Goal: Transaction & Acquisition: Obtain resource

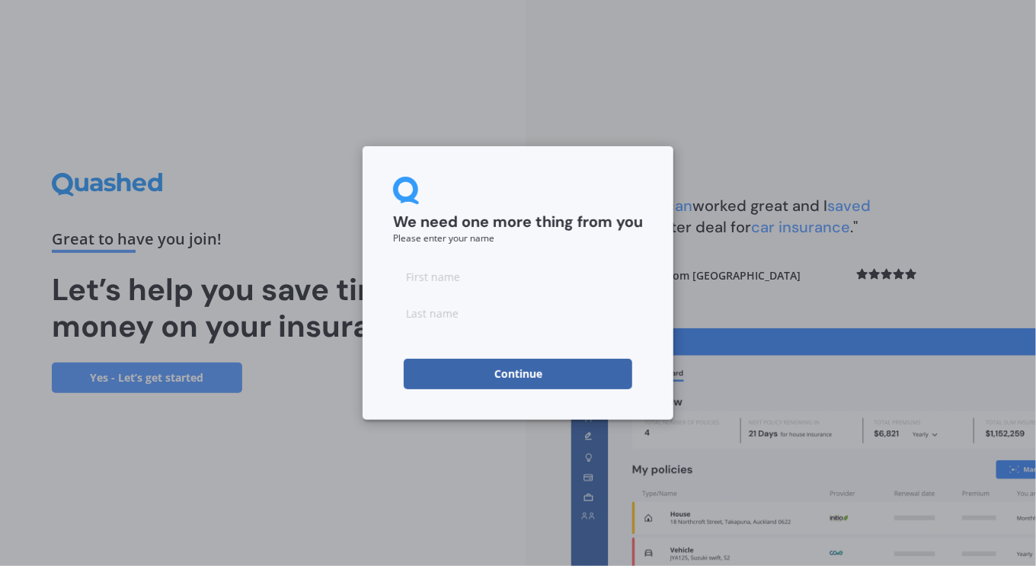
click at [521, 283] on input at bounding box center [518, 276] width 250 height 30
type input "ben"
click at [466, 316] on input at bounding box center [518, 313] width 250 height 30
type input "guest"
click at [508, 376] on button "Continue" at bounding box center [518, 374] width 229 height 30
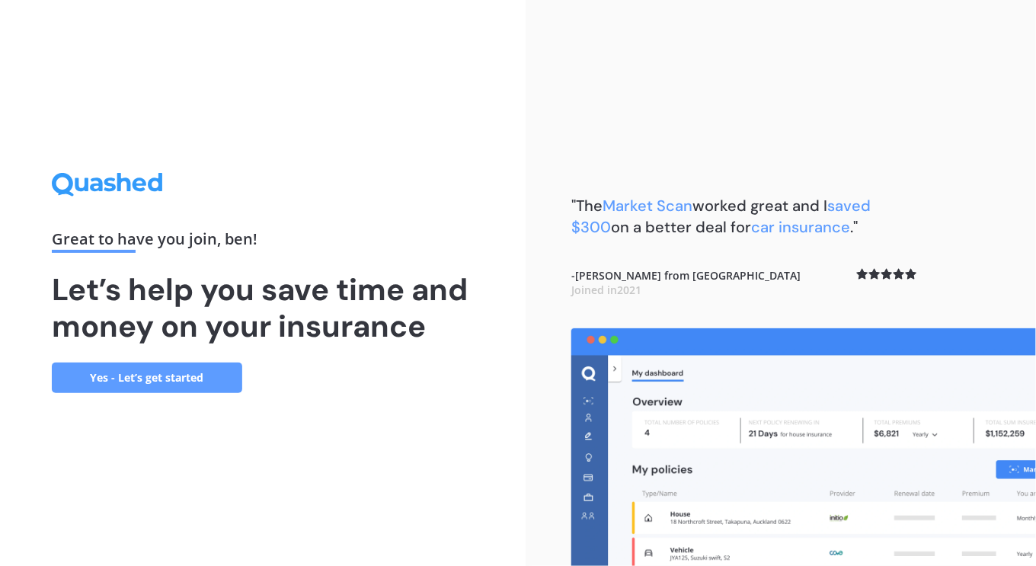
click at [175, 383] on link "Yes - Let’s get started" at bounding box center [147, 378] width 191 height 30
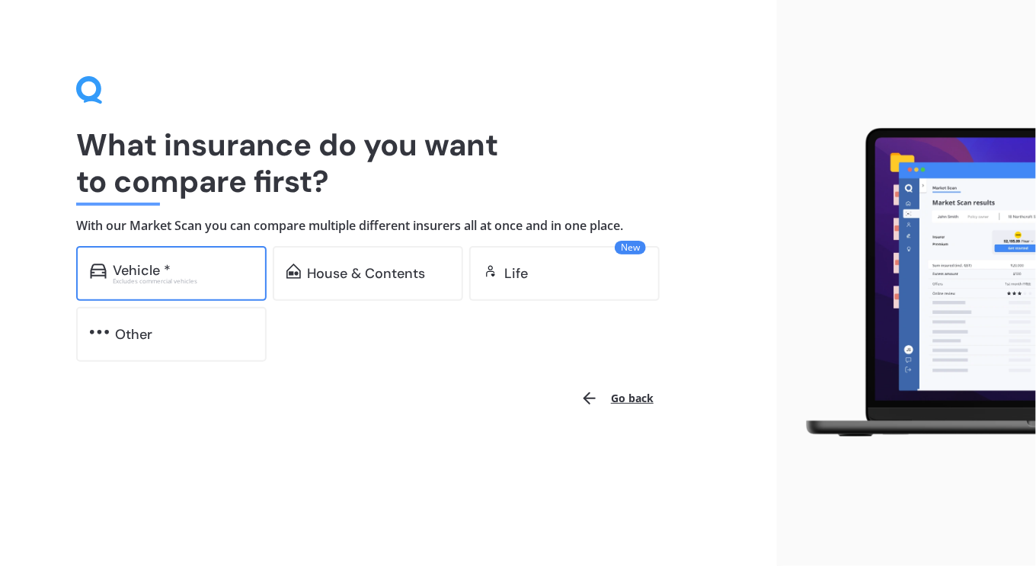
click at [176, 267] on div "Vehicle *" at bounding box center [183, 270] width 140 height 15
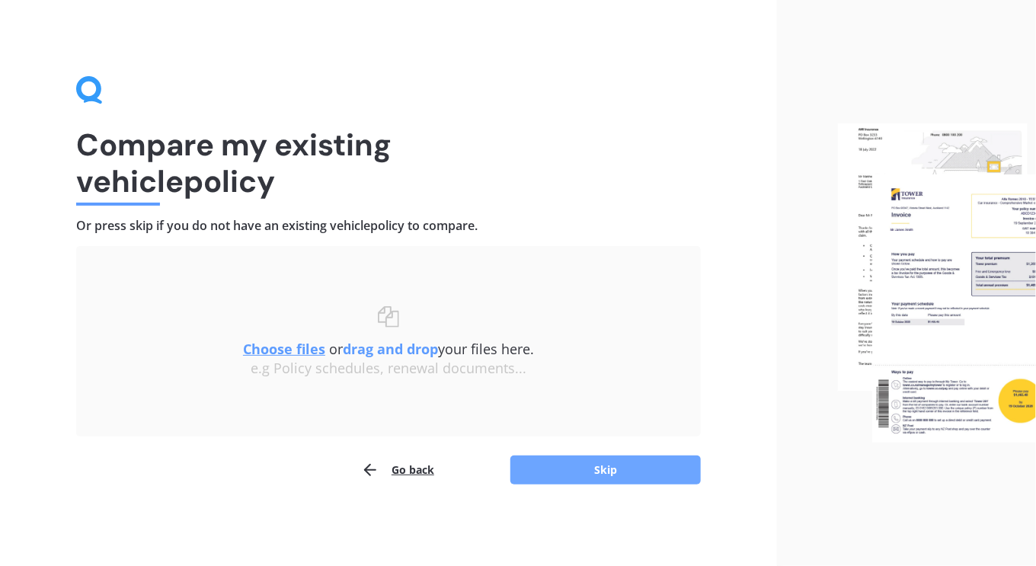
click at [597, 468] on button "Skip" at bounding box center [606, 470] width 191 height 29
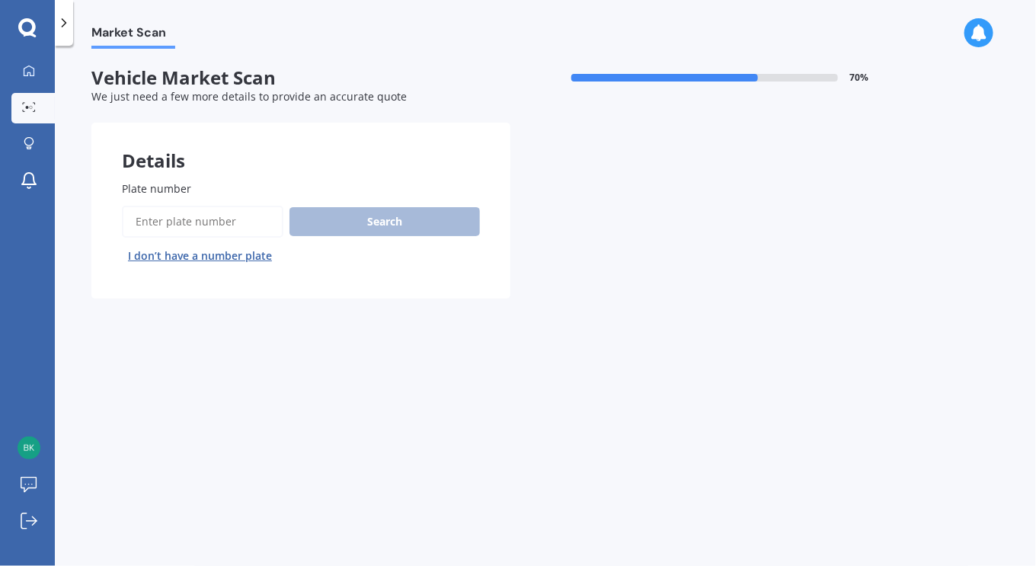
click at [171, 219] on input "Plate number" at bounding box center [203, 222] width 162 height 32
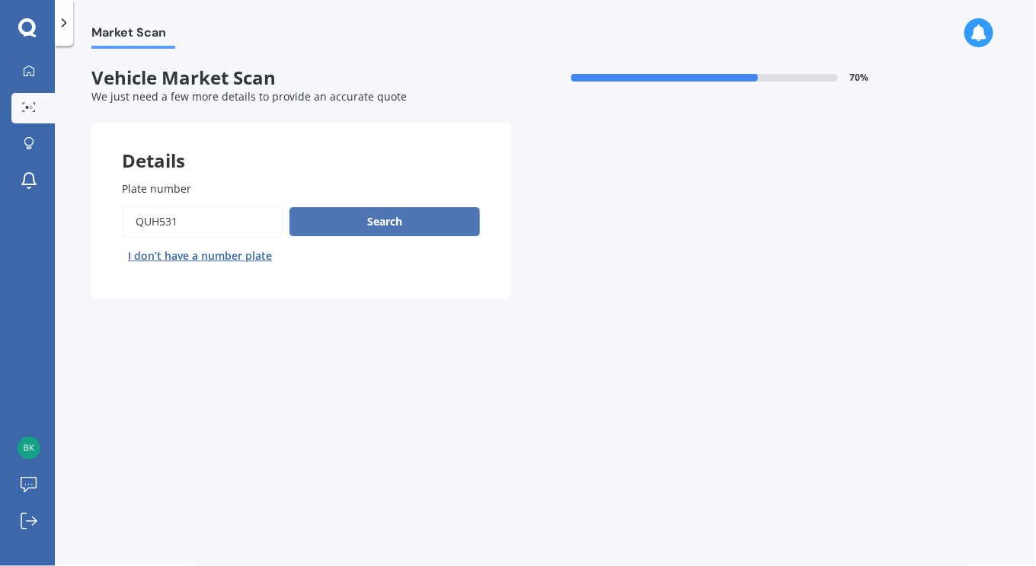
type input "quh531"
click at [369, 224] on button "Search" at bounding box center [385, 221] width 191 height 29
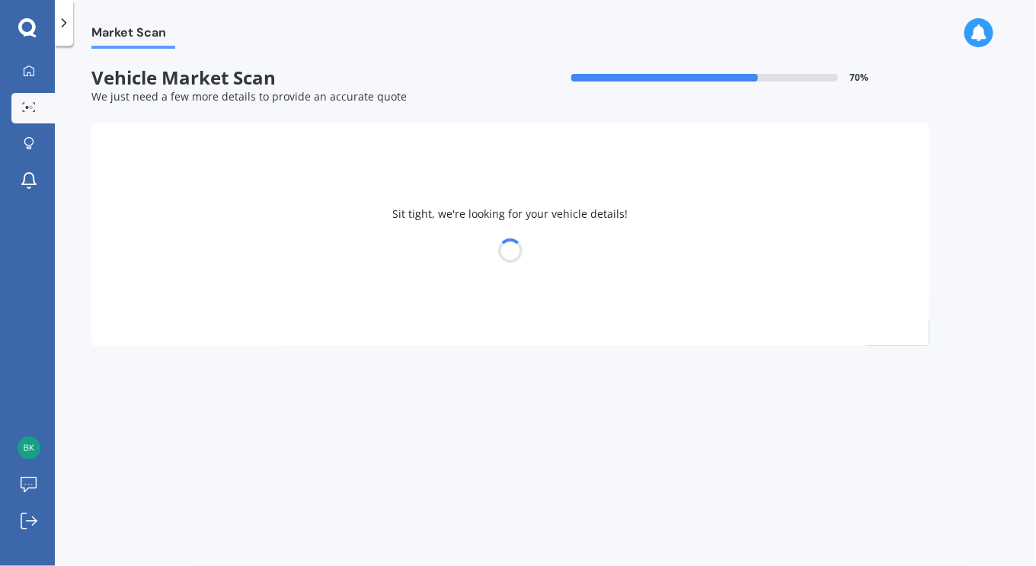
select select "VOLVO"
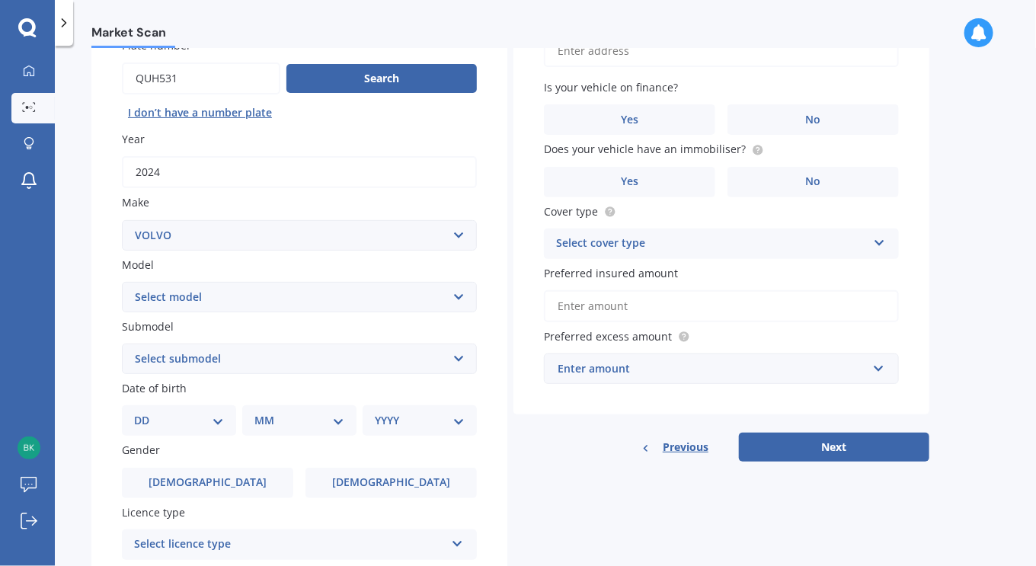
scroll to position [170, 0]
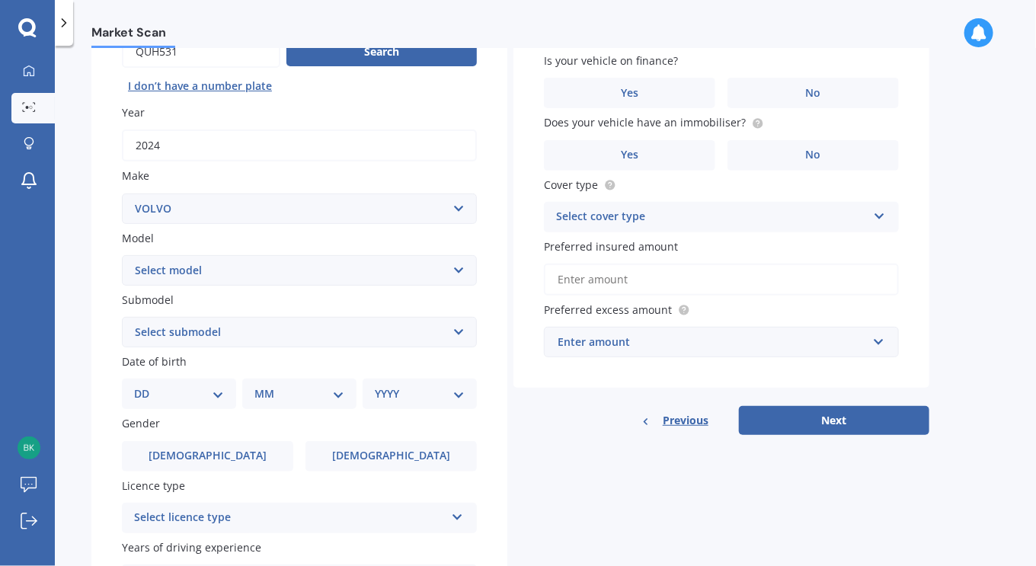
click at [457, 271] on select "Select model 240 242 244 245 260 264 265 360 440 460 480 740 745 760 850 940 96…" at bounding box center [299, 270] width 355 height 30
click at [104, 261] on div "Plate number Search I don’t have a number plate Year [DATE] Make Select make AC…" at bounding box center [299, 334] width 416 height 708
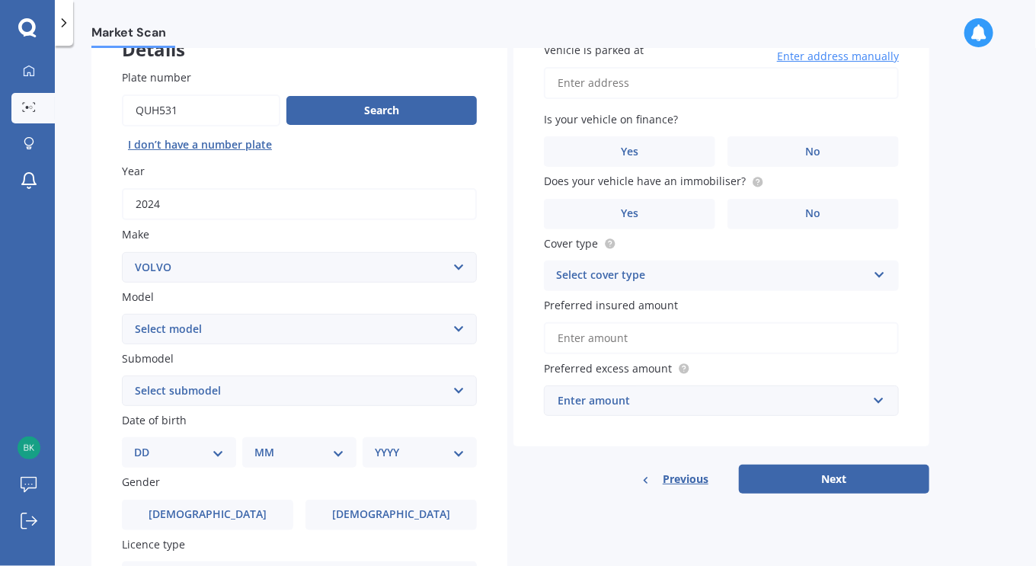
scroll to position [114, 0]
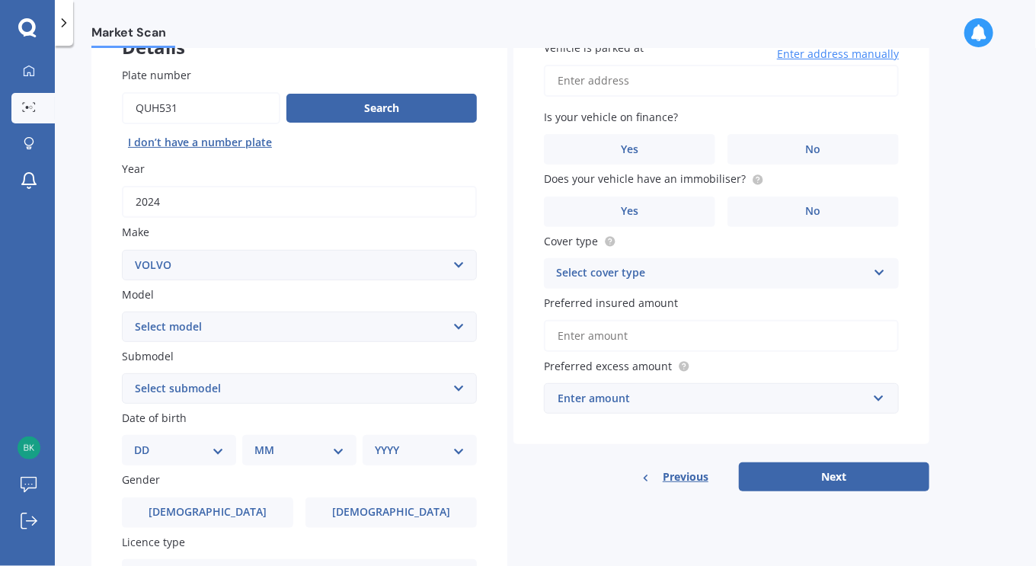
click at [456, 386] on select "Select submodel" at bounding box center [299, 388] width 355 height 30
click at [455, 327] on select "Select model 240 242 244 245 260 264 265 360 440 460 480 740 745 760 850 940 96…" at bounding box center [299, 327] width 355 height 30
click at [108, 329] on div "Plate number Search I don’t have a number plate Year [DATE] Make Select make AC…" at bounding box center [299, 391] width 416 height 708
click at [213, 451] on select "DD 01 02 03 04 05 06 07 08 09 10 11 12 13 14 15 16 17 18 19 20 21 22 23 24 25 2…" at bounding box center [179, 450] width 90 height 17
select select "26"
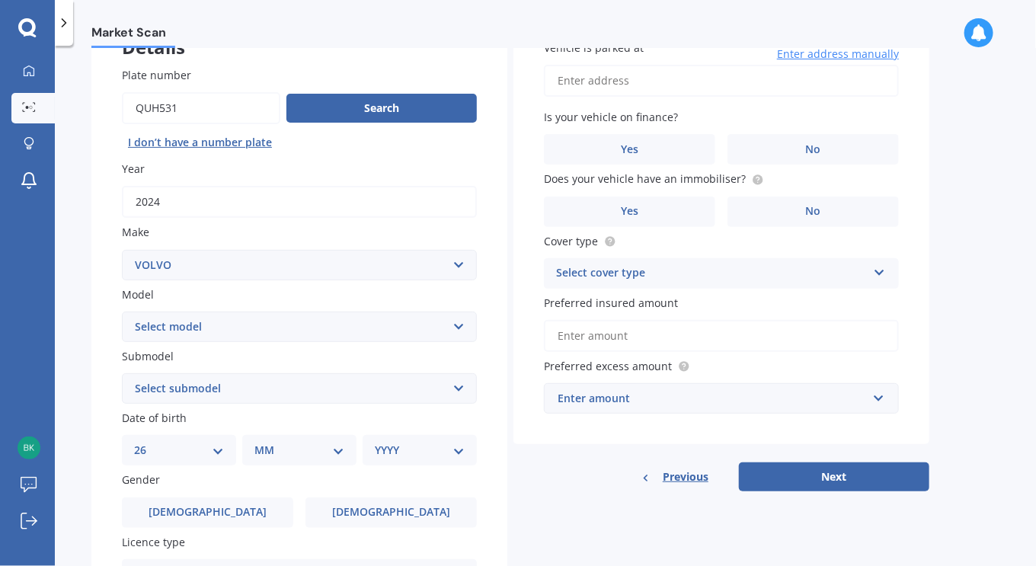
click at [146, 442] on select "DD 01 02 03 04 05 06 07 08 09 10 11 12 13 14 15 16 17 18 19 20 21 22 23 24 25 2…" at bounding box center [179, 450] width 90 height 17
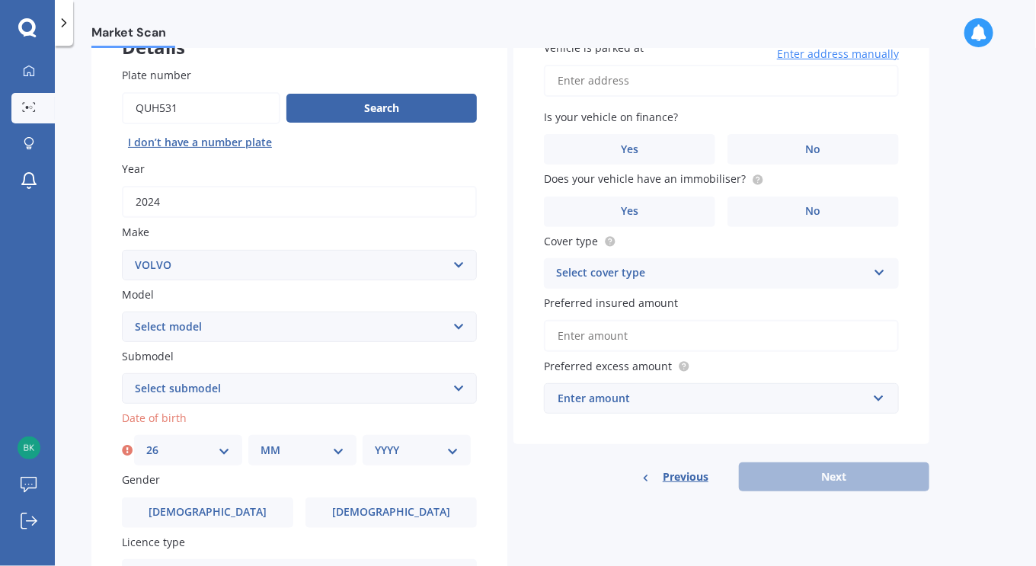
click at [290, 447] on select "MM 01 02 03 04 05 06 07 08 09 10 11 12" at bounding box center [303, 450] width 84 height 17
select select "04"
click at [261, 442] on select "MM 01 02 03 04 05 06 07 08 09 10 11 12" at bounding box center [303, 450] width 84 height 17
click at [404, 446] on select "YYYY 2025 2024 2023 2022 2021 2020 2019 2018 2017 2016 2015 2014 2013 2012 2011…" at bounding box center [417, 450] width 84 height 17
select select "1973"
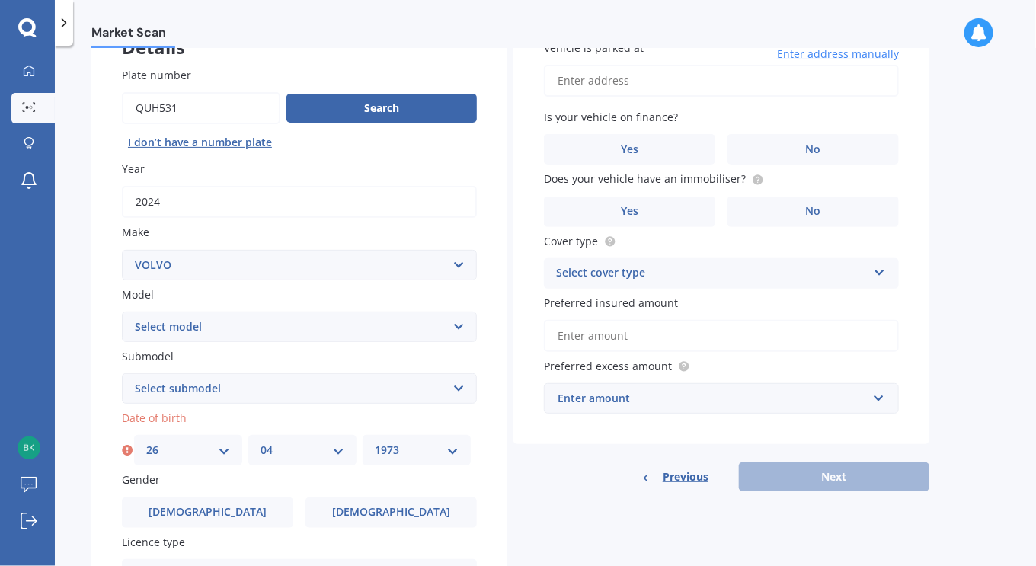
click at [375, 442] on select "YYYY 2025 2024 2023 2022 2021 2020 2019 2018 2017 2016 2015 2014 2013 2012 2011…" at bounding box center [417, 450] width 84 height 17
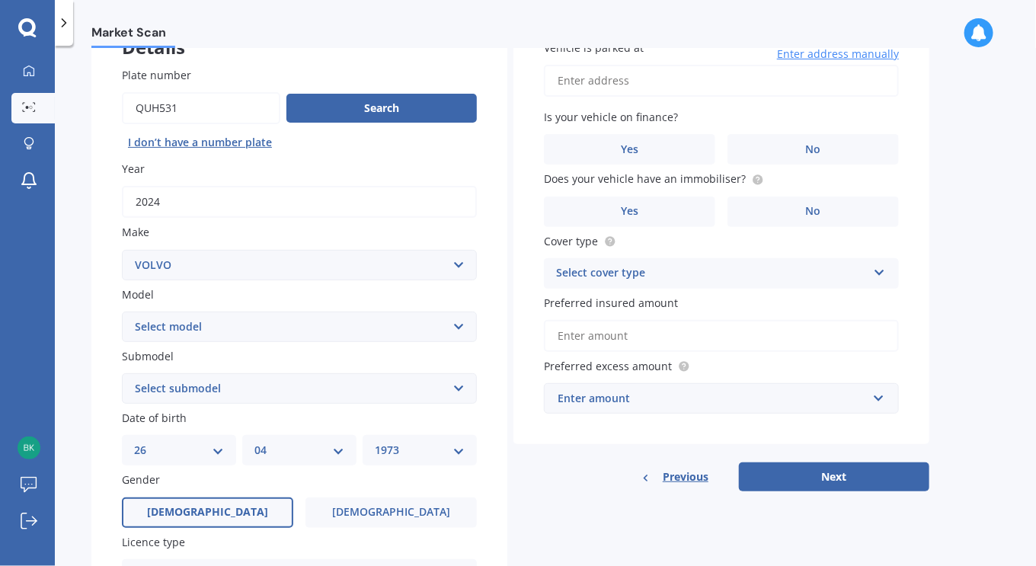
click at [232, 506] on label "[DEMOGRAPHIC_DATA]" at bounding box center [207, 513] width 171 height 30
click at [0, 0] on input "[DEMOGRAPHIC_DATA]" at bounding box center [0, 0] width 0 height 0
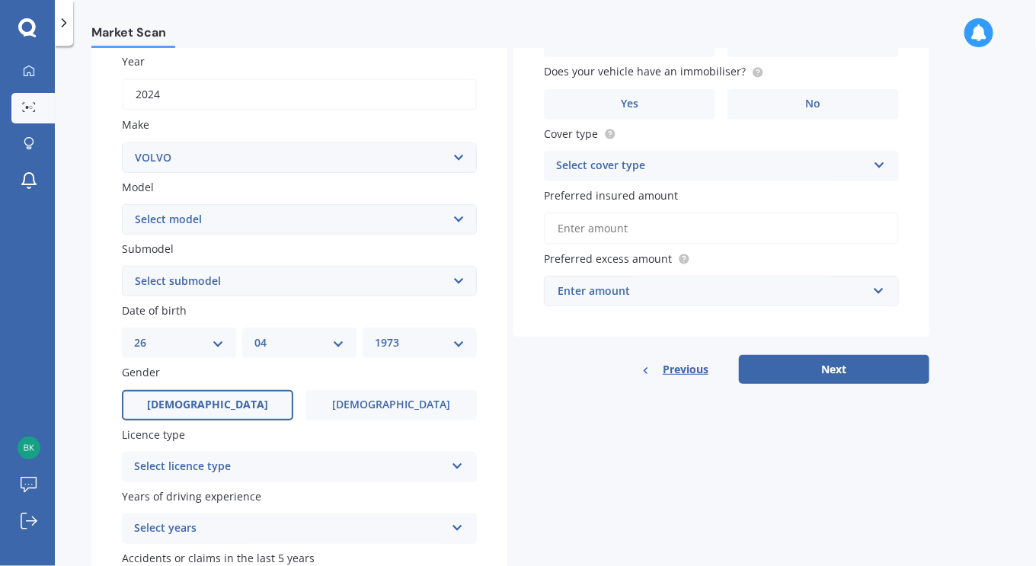
scroll to position [241, 0]
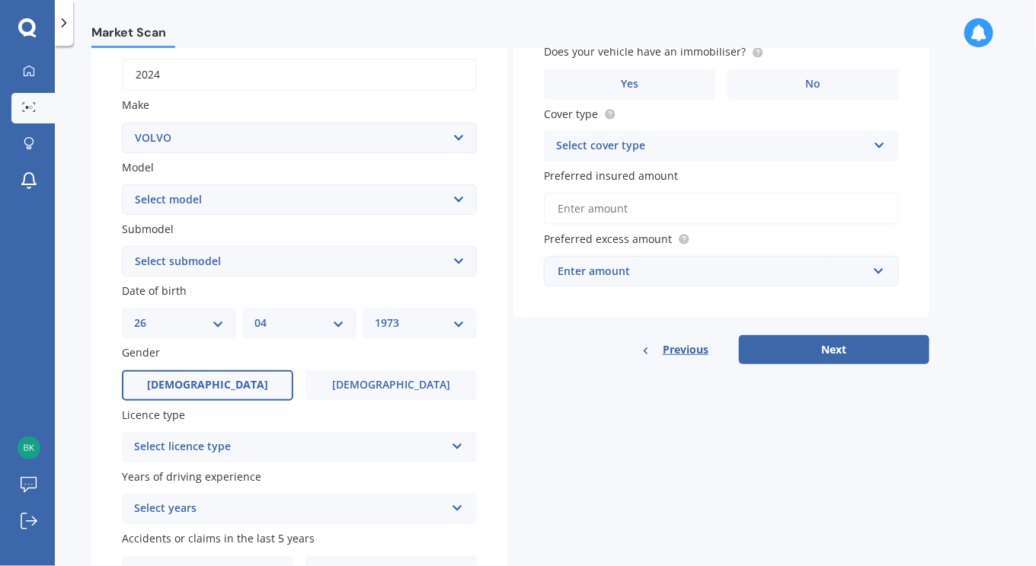
click at [255, 444] on div "Select licence type" at bounding box center [289, 447] width 311 height 18
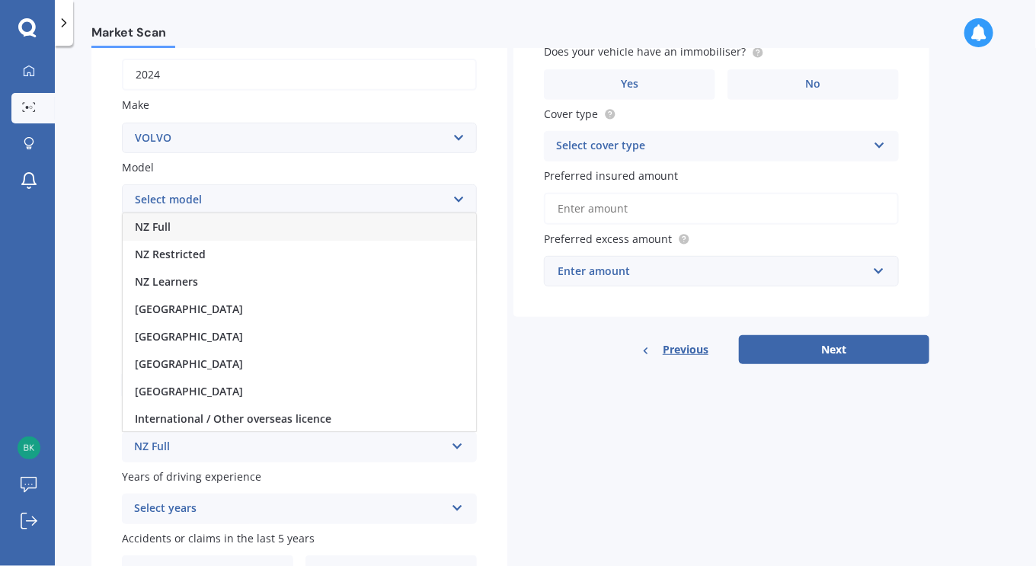
click at [163, 226] on span "NZ Full" at bounding box center [153, 226] width 36 height 14
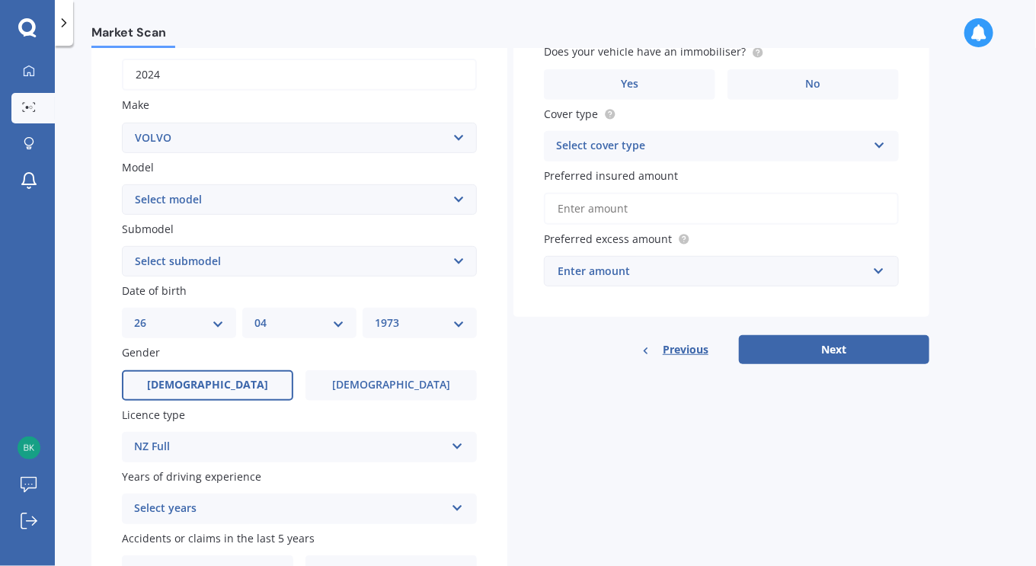
click at [213, 506] on div "Select years" at bounding box center [289, 509] width 311 height 18
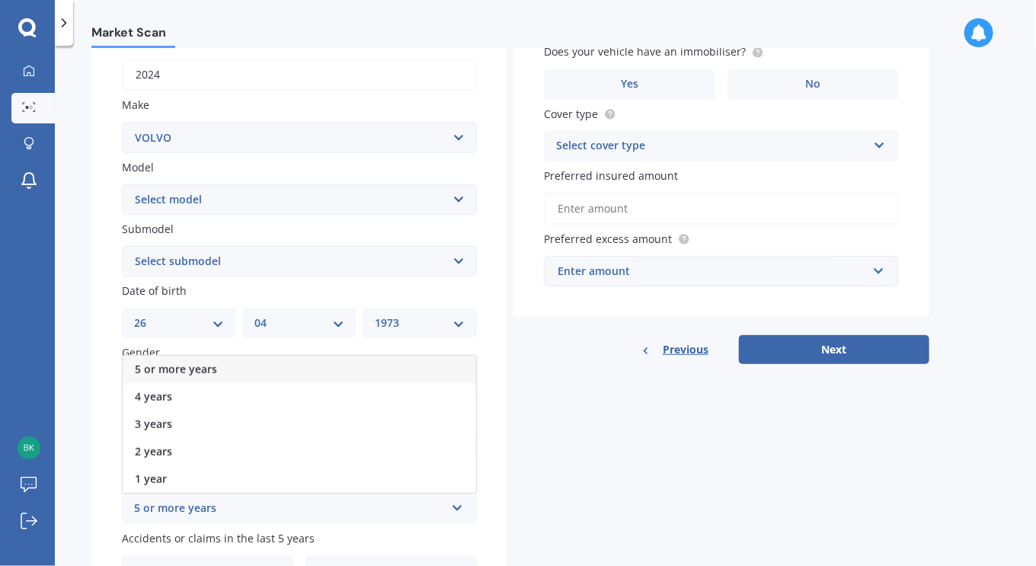
click at [185, 371] on span "5 or more years" at bounding box center [176, 369] width 82 height 14
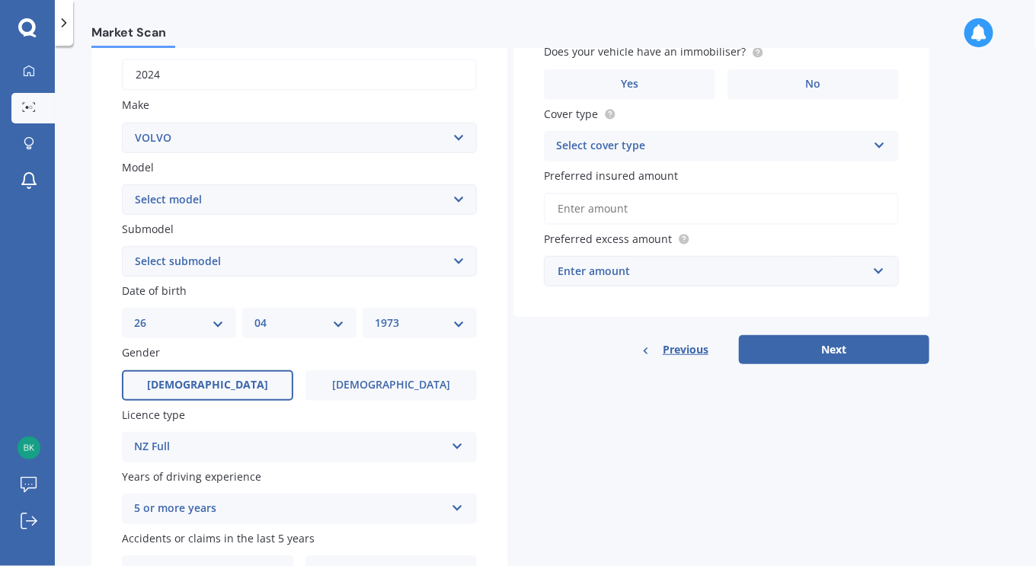
scroll to position [328, 0]
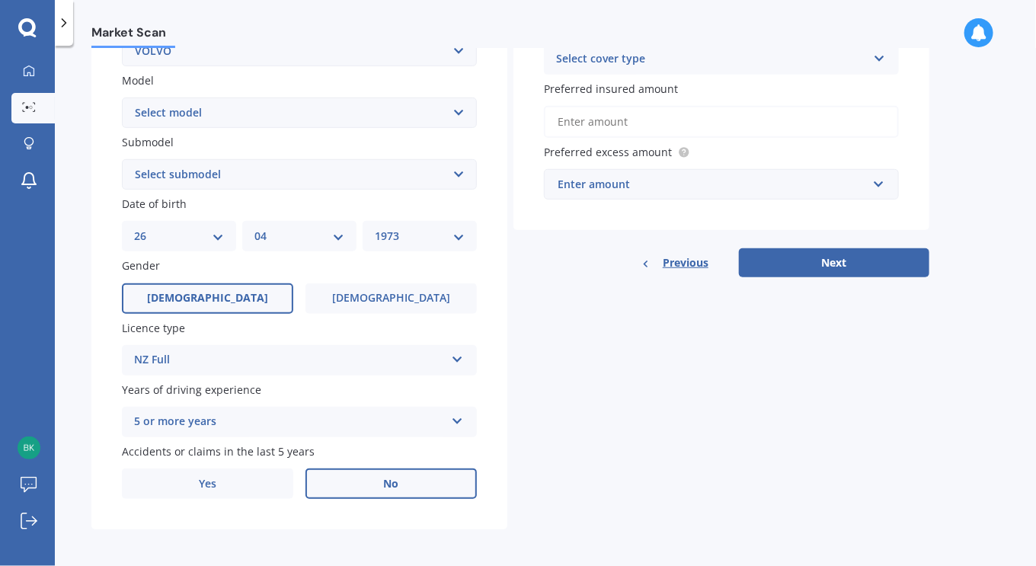
click at [376, 488] on label "No" at bounding box center [391, 484] width 171 height 30
click at [0, 0] on input "No" at bounding box center [0, 0] width 0 height 0
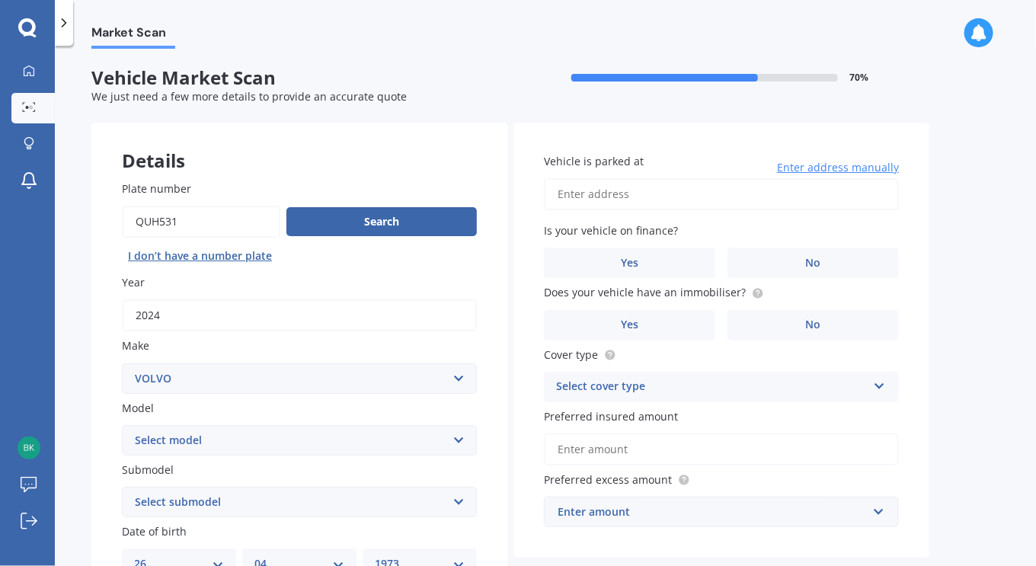
scroll to position [1, 0]
click at [645, 191] on input "Vehicle is parked at" at bounding box center [721, 194] width 355 height 32
type input "[STREET_ADDRESS]"
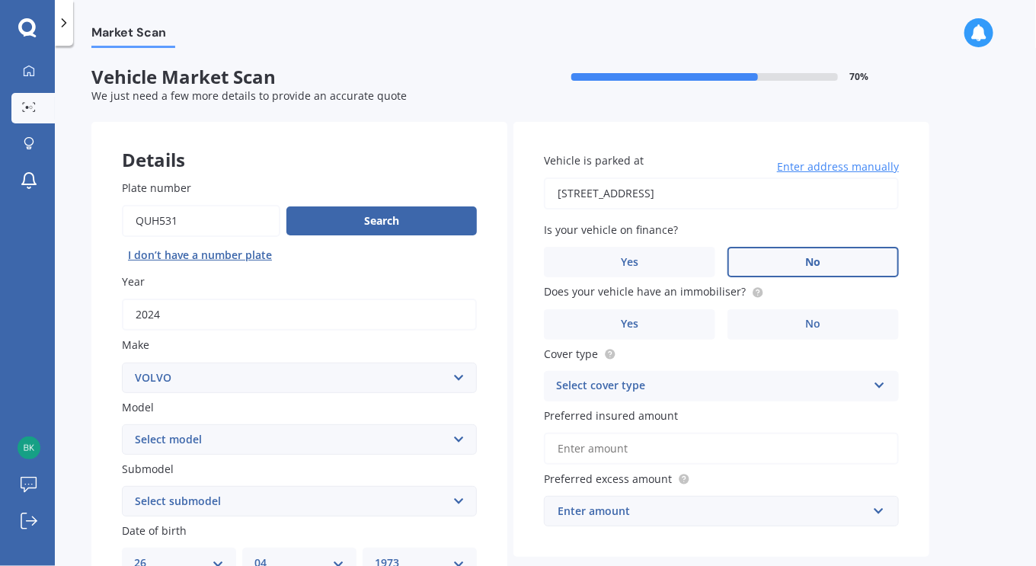
click at [770, 255] on label "No" at bounding box center [813, 262] width 171 height 30
click at [0, 0] on input "No" at bounding box center [0, 0] width 0 height 0
click at [666, 324] on label "Yes" at bounding box center [629, 324] width 171 height 30
click at [0, 0] on input "Yes" at bounding box center [0, 0] width 0 height 0
click at [645, 383] on div "Select cover type" at bounding box center [711, 386] width 311 height 18
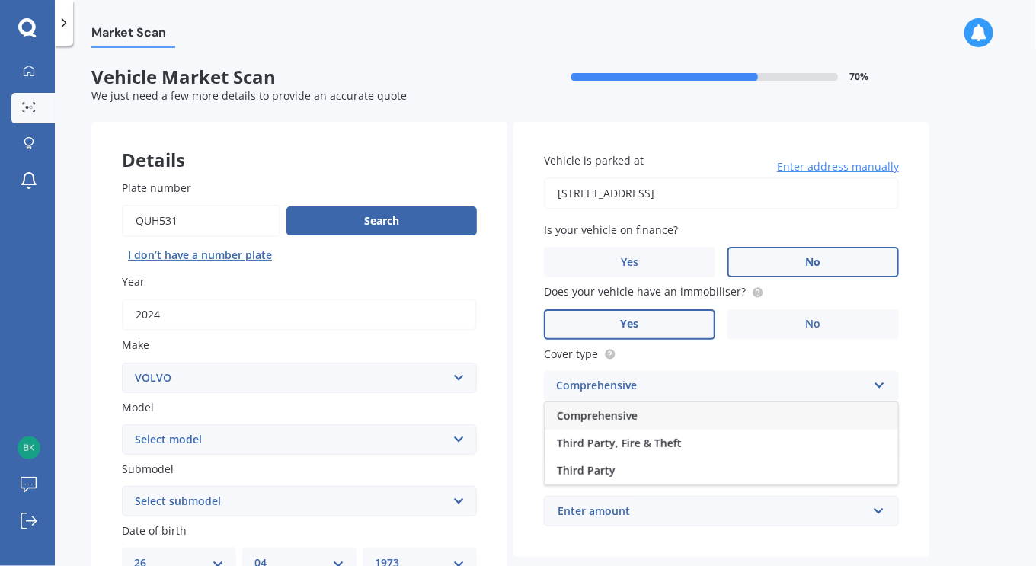
click at [608, 408] on span "Comprehensive" at bounding box center [597, 415] width 81 height 14
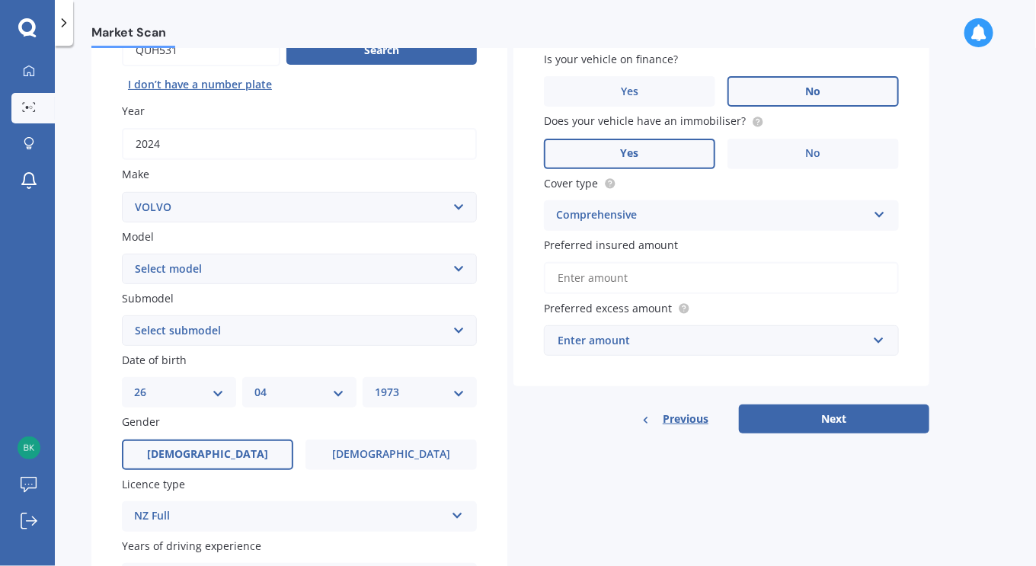
scroll to position [176, 0]
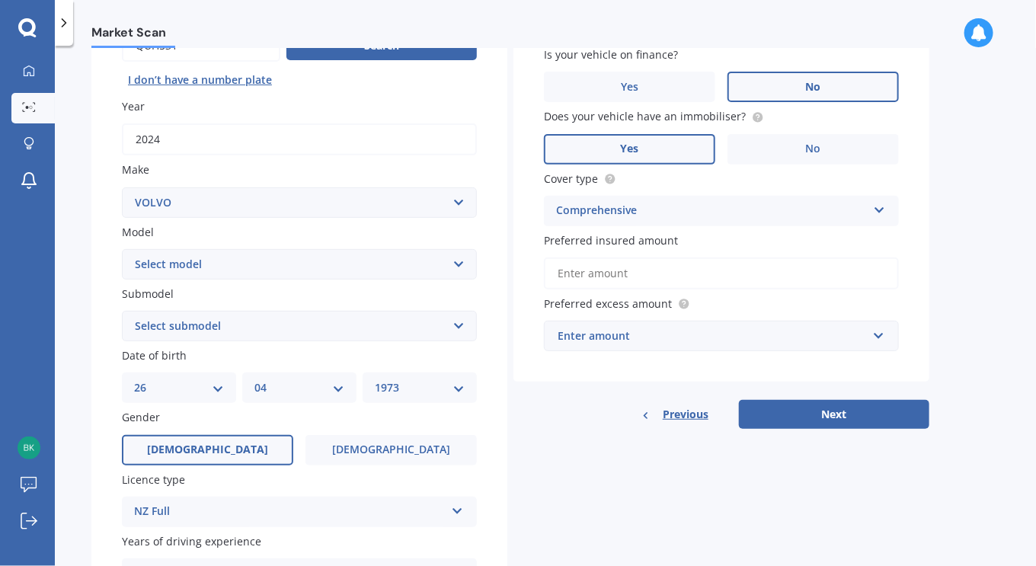
click at [761, 334] on div "Enter amount" at bounding box center [712, 336] width 309 height 17
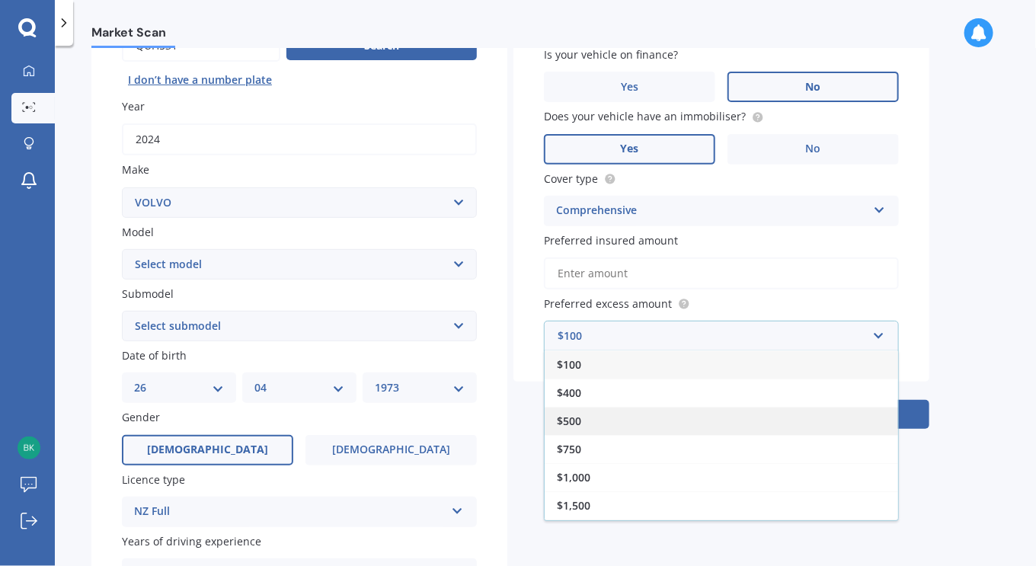
click at [588, 413] on div "$500" at bounding box center [722, 421] width 354 height 28
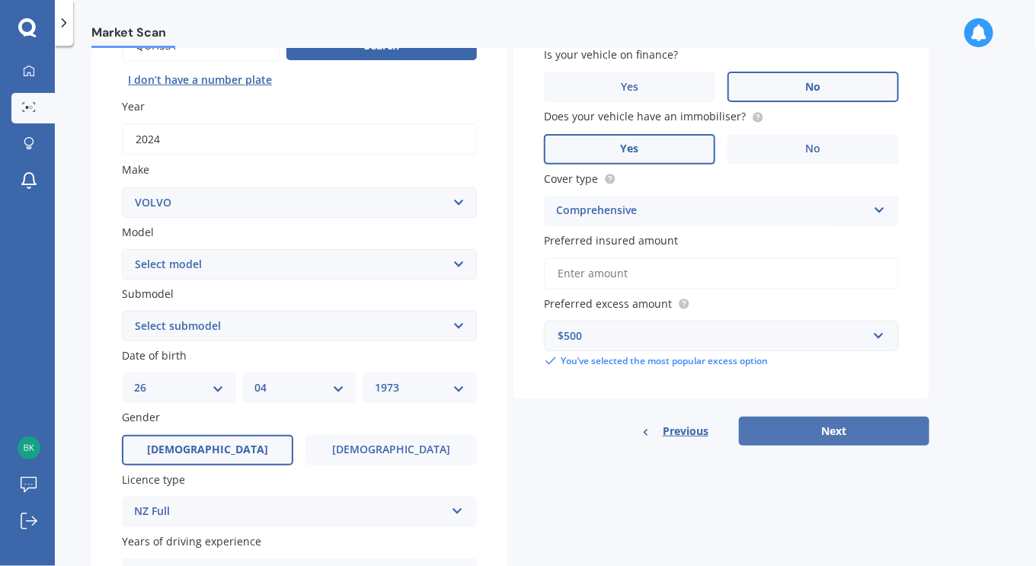
click at [834, 431] on button "Next" at bounding box center [834, 431] width 191 height 29
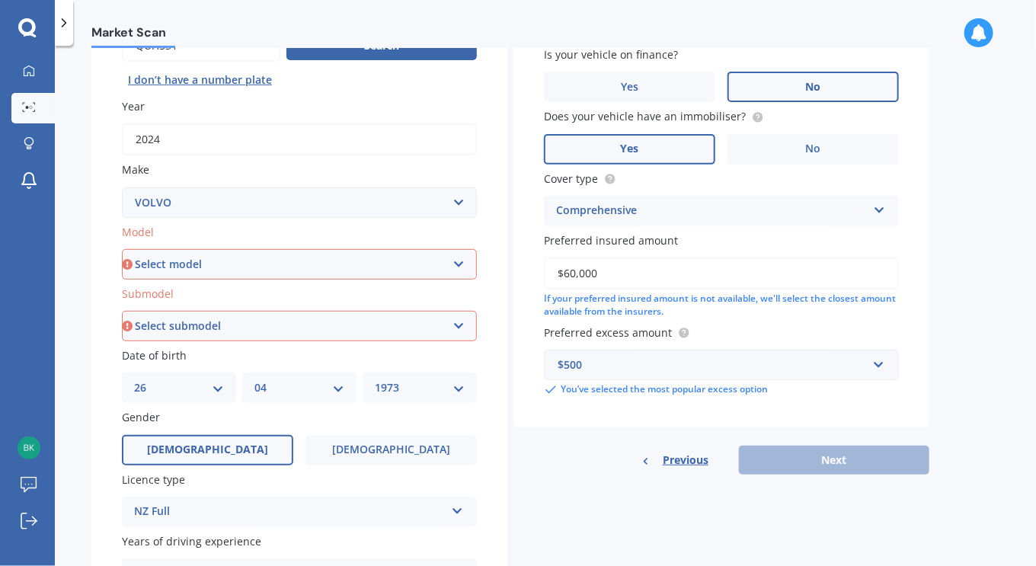
type input "$60,000"
click at [838, 457] on div "Previous Next" at bounding box center [722, 460] width 416 height 29
click at [450, 261] on select "Select model 240 242 244 245 260 264 265 360 440 460 480 740 745 760 850 940 96…" at bounding box center [299, 264] width 355 height 30
click at [69, 184] on div "Market Scan Vehicle Market Scan 70 % We just need a few more details to provide…" at bounding box center [546, 309] width 982 height 521
